Goal: Task Accomplishment & Management: Use online tool/utility

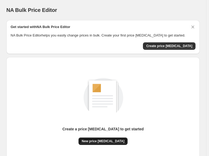
click at [96, 142] on span "New price [MEDICAL_DATA]" at bounding box center [103, 141] width 43 height 4
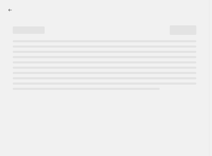
select select "percentage"
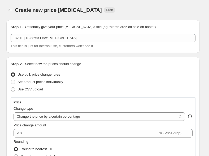
click at [57, 140] on fieldset "Rounding Round to nearest .01 Round to nearest whole number End prices in .99 E…" at bounding box center [42, 157] width 56 height 36
click at [56, 138] on div "Price Change type Change the price to a certain amount Change the price by a ce…" at bounding box center [103, 143] width 179 height 87
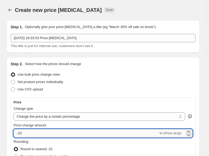
click at [56, 137] on input "-10" at bounding box center [86, 133] width 145 height 8
type input "-1"
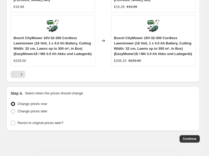
scroll to position [639, 0]
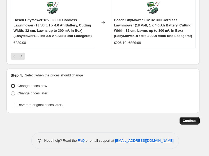
type input "-35"
click at [194, 117] on button "Continue" at bounding box center [189, 120] width 20 height 7
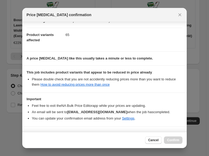
scroll to position [66, 0]
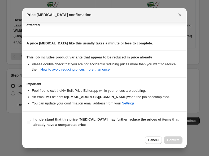
click at [31, 121] on input "I understand that this price change job may further reduce the prices of items …" at bounding box center [29, 122] width 4 height 4
checkbox input "true"
click at [172, 137] on button "Confirm" at bounding box center [173, 140] width 19 height 7
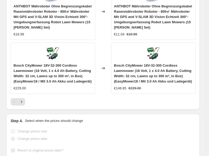
scroll to position [653, 0]
